Goal: Task Accomplishment & Management: Manage account settings

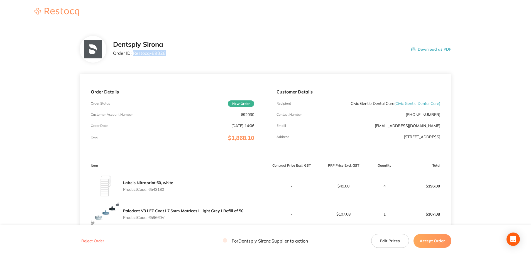
drag, startPoint x: 165, startPoint y: 54, endPoint x: 133, endPoint y: 54, distance: 31.5
click at [133, 54] on div "Dentsply Sirona Order ID: Restocq- 89828 Download as PDF" at bounding box center [282, 49] width 338 height 17
copy p "Restocq- 89828"
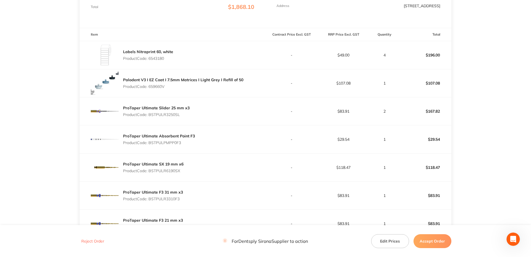
scroll to position [139, 0]
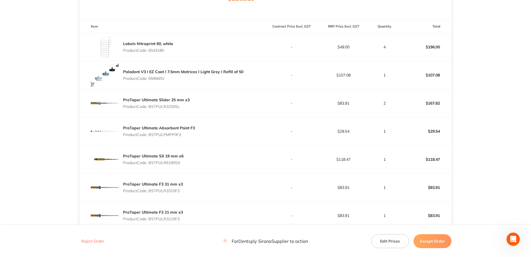
drag, startPoint x: 169, startPoint y: 52, endPoint x: 150, endPoint y: 52, distance: 19.5
click at [150, 52] on p "Product Code: 6543180" at bounding box center [148, 50] width 50 height 4
copy p "6543180"
drag, startPoint x: 165, startPoint y: 80, endPoint x: 150, endPoint y: 80, distance: 15.0
click at [150, 80] on p "Product Code: 659660V" at bounding box center [183, 78] width 120 height 4
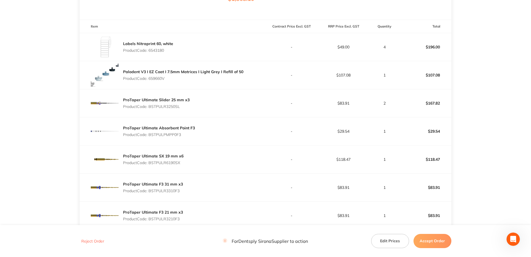
copy p "659660V"
drag, startPoint x: 177, startPoint y: 110, endPoint x: 149, endPoint y: 104, distance: 27.9
click at [149, 104] on div "ProTaper Ultimate Slider 25 mm x3 Product Code: BSTPULR3250SL" at bounding box center [173, 103] width 186 height 28
copy p "BSTPULR3250SL"
drag, startPoint x: 187, startPoint y: 139, endPoint x: 150, endPoint y: 138, distance: 36.8
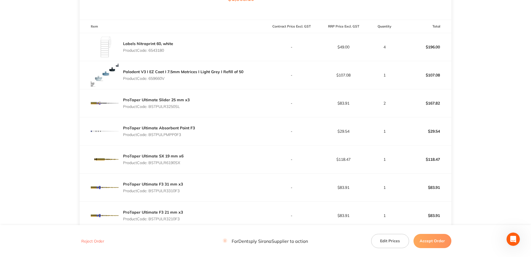
click at [150, 138] on div "ProTaper Ultimate Absorbent Point F3 Product Code: BSTPULPMPP0F3" at bounding box center [159, 132] width 72 height 16
copy p "BSTPULPMPP0F3"
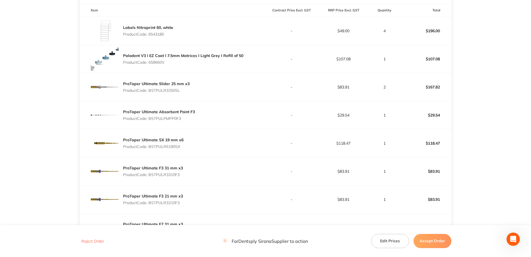
scroll to position [195, 0]
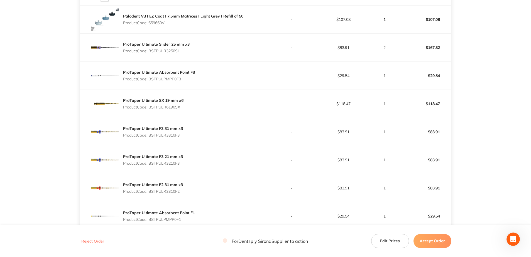
drag, startPoint x: 181, startPoint y: 107, endPoint x: 150, endPoint y: 107, distance: 30.6
click at [150, 107] on div "ProTaper Ultimate SX 19 mm x6 Product Code: BSTPULR6190SX" at bounding box center [173, 104] width 186 height 28
copy p "BSTPULR6190SX"
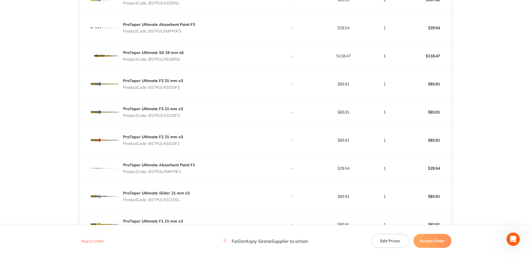
scroll to position [251, 0]
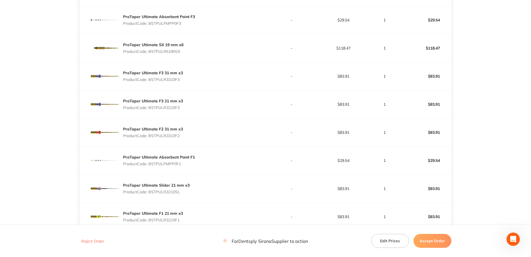
drag, startPoint x: 184, startPoint y: 83, endPoint x: 150, endPoint y: 81, distance: 33.7
click at [150, 81] on div "ProTaper Ultimate F3 31 mm x3 Product Code: BSTPULR3310F3" at bounding box center [173, 76] width 186 height 28
copy p "BSTPULR3310F3"
drag, startPoint x: 171, startPoint y: 111, endPoint x: 150, endPoint y: 111, distance: 21.4
click at [150, 111] on div "ProTaper Ultimate F3 21 mm x3 Product Code: BSTPULR3210F3" at bounding box center [173, 105] width 186 height 28
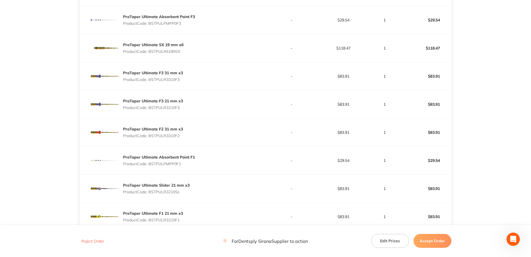
copy p "BSTPULR3210F3"
drag, startPoint x: 177, startPoint y: 138, endPoint x: 150, endPoint y: 138, distance: 27.0
click at [150, 138] on div "ProTaper Ultimate F2 31 mm x3 Product Code: BSTPULR3310F2" at bounding box center [153, 133] width 60 height 16
copy p "BSTPULR3310F2"
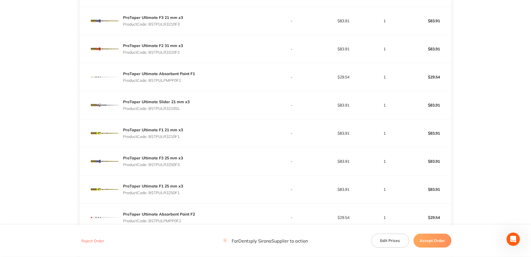
drag, startPoint x: 184, startPoint y: 83, endPoint x: 150, endPoint y: 84, distance: 33.4
click at [150, 84] on div "ProTaper Ultimate Absorbent Point F1 Product Code: BSTPULPMPP0F1" at bounding box center [159, 77] width 72 height 16
copy p "BSTPULPMPP0F1"
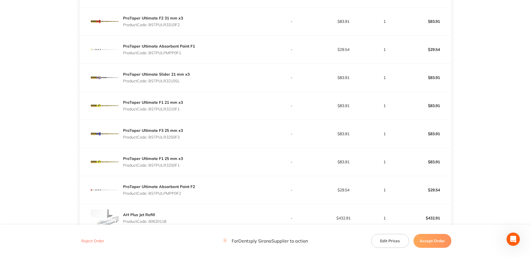
scroll to position [362, 0]
drag, startPoint x: 172, startPoint y: 83, endPoint x: 150, endPoint y: 83, distance: 21.4
click at [150, 83] on div "ProTaper Ultimate Slider 21 mm x3 Product Code: BSTPULR3210SL" at bounding box center [156, 78] width 67 height 16
drag, startPoint x: 184, startPoint y: 111, endPoint x: 150, endPoint y: 113, distance: 33.5
click at [150, 113] on div "ProTaper Ultimate F1 21 mm x3 Product Code: BSTPULR3210F1" at bounding box center [173, 106] width 186 height 28
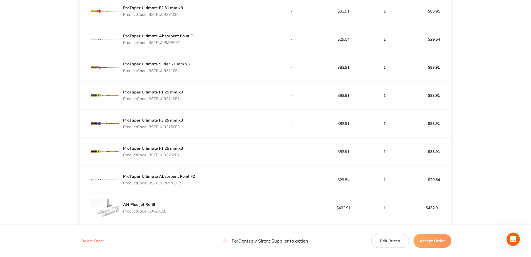
scroll to position [390, 0]
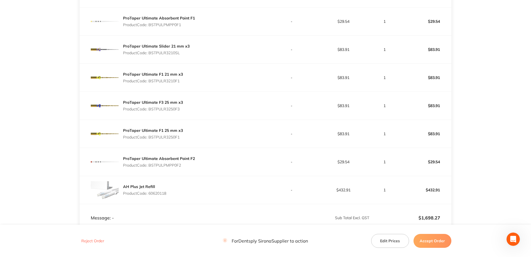
drag, startPoint x: 182, startPoint y: 111, endPoint x: 150, endPoint y: 111, distance: 31.5
click at [150, 111] on div "ProTaper Ultimate F3 25 mm x3 Product Code: BSTPULR3250F3" at bounding box center [153, 106] width 60 height 16
drag, startPoint x: 185, startPoint y: 139, endPoint x: 149, endPoint y: 139, distance: 36.8
click at [149, 139] on div "ProTaper Ultimate F1 25 mm x3 Product Code: BSTPULR3250F1" at bounding box center [173, 134] width 186 height 28
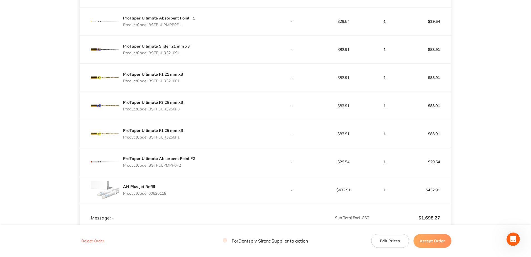
click at [180, 136] on p "Product Code: BSTPULR3250F1" at bounding box center [153, 137] width 60 height 4
drag, startPoint x: 183, startPoint y: 136, endPoint x: 149, endPoint y: 138, distance: 34.4
click at [149, 138] on div "ProTaper Ultimate F1 25 mm x3 Product Code: BSTPULR3250F1" at bounding box center [173, 134] width 186 height 28
drag, startPoint x: 149, startPoint y: 138, endPoint x: 190, endPoint y: 133, distance: 41.5
click at [190, 133] on div "ProTaper Ultimate F1 25 mm x3 Product Code: BSTPULR3250F1" at bounding box center [173, 134] width 186 height 28
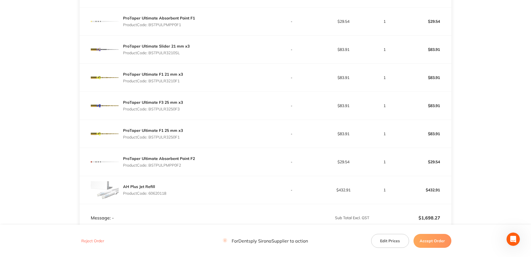
click at [198, 135] on div "ProTaper Ultimate F1 25 mm x3 Product Code: BSTPULR3250F1" at bounding box center [173, 134] width 186 height 28
drag, startPoint x: 184, startPoint y: 137, endPoint x: 150, endPoint y: 139, distance: 33.5
click at [150, 139] on div "ProTaper Ultimate F1 25 mm x3 Product Code: BSTPULR3250F1" at bounding box center [173, 134] width 186 height 28
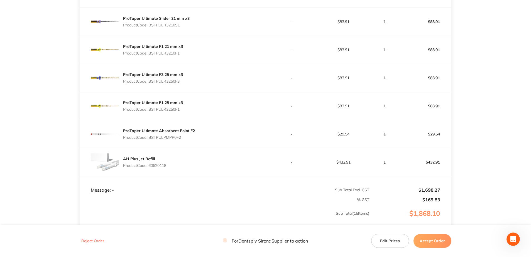
drag, startPoint x: 184, startPoint y: 140, endPoint x: 149, endPoint y: 139, distance: 34.3
click at [149, 139] on div "ProTaper Ultimate Absorbent Point F2 Product Code: BSTPULPMPP0F2" at bounding box center [159, 134] width 72 height 16
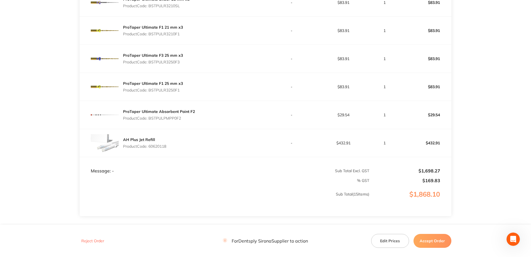
scroll to position [446, 0]
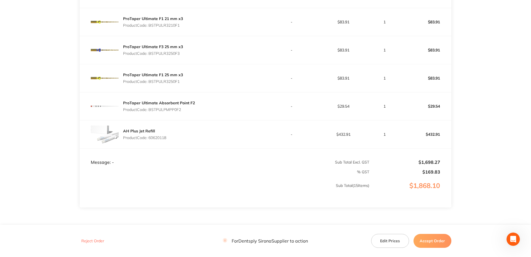
drag, startPoint x: 170, startPoint y: 140, endPoint x: 150, endPoint y: 140, distance: 20.1
click at [150, 140] on div "AH Plus Jet Refill Product Code: 60620118" at bounding box center [173, 135] width 186 height 28
click at [429, 247] on button "Accept Order" at bounding box center [433, 241] width 38 height 14
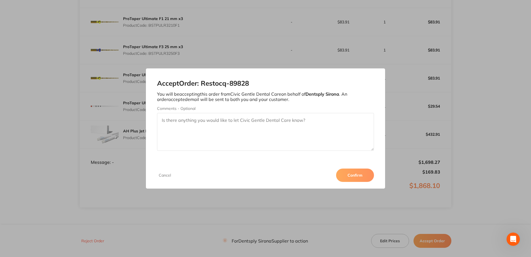
click at [354, 178] on button "Confirm" at bounding box center [355, 175] width 38 height 13
